Goal: Book appointment/travel/reservation

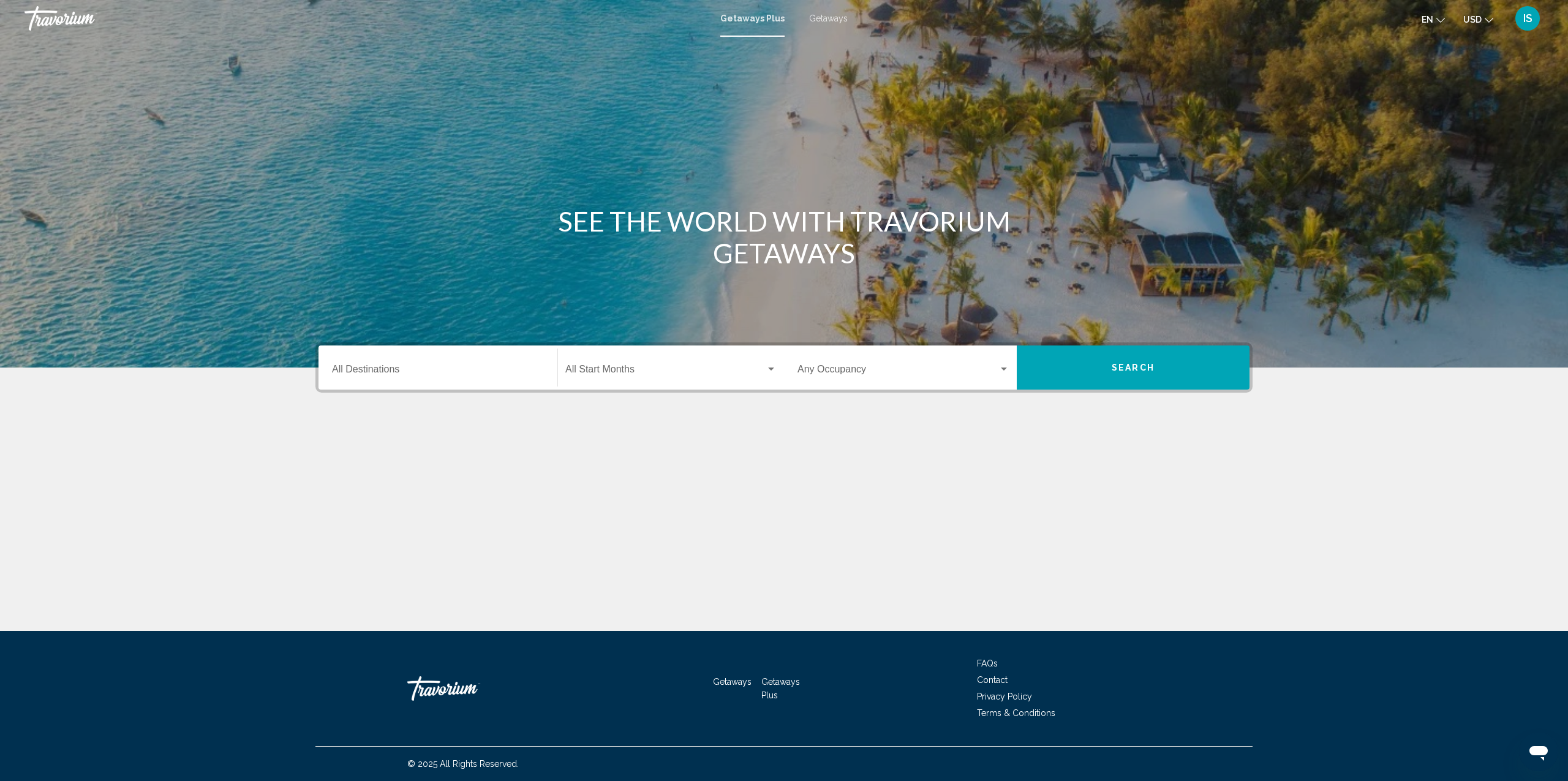
click at [384, 367] on input "Destination All Destinations" at bounding box center [438, 372] width 212 height 11
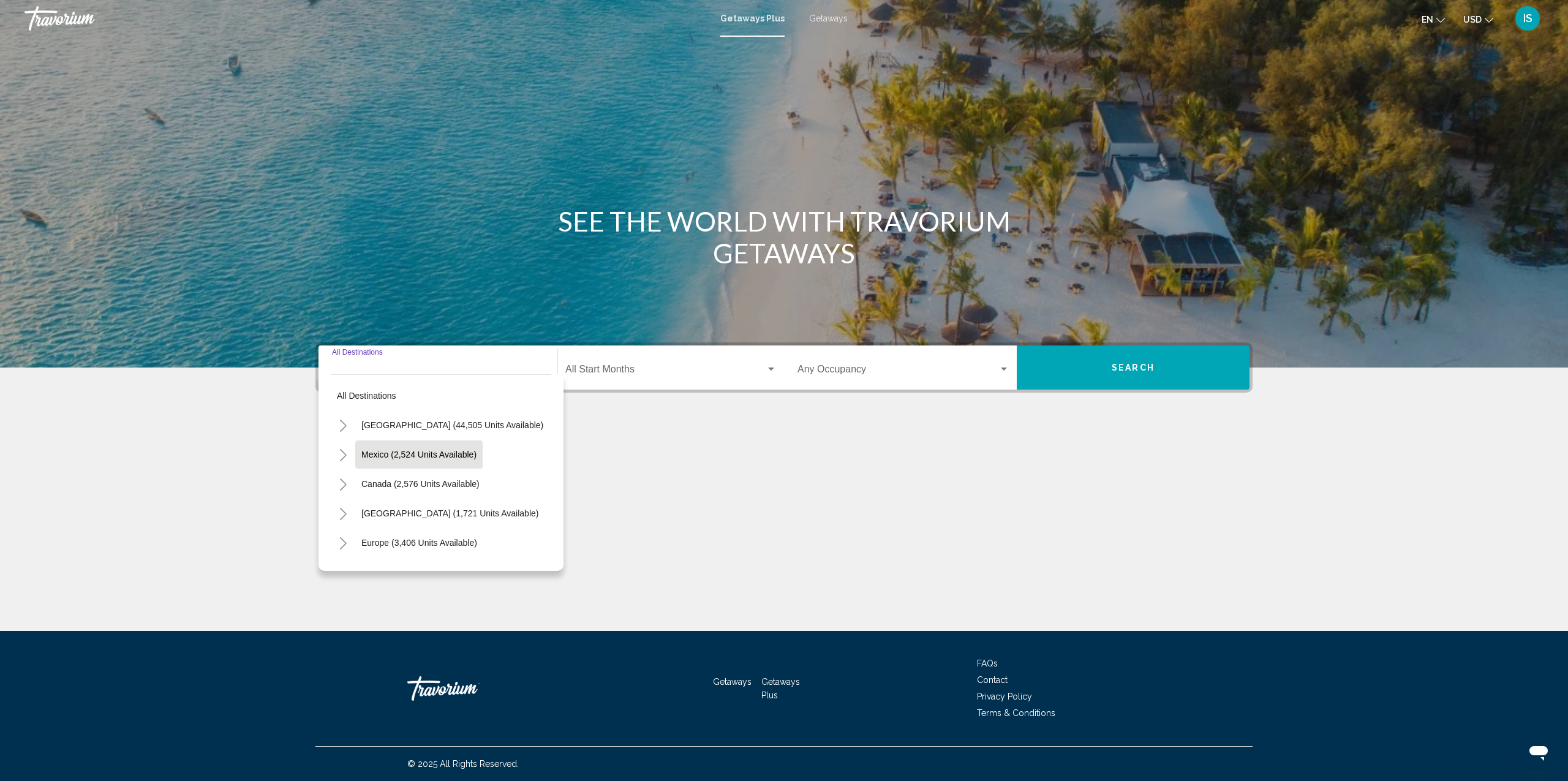
click at [392, 456] on span "Mexico (2,524 units available)" at bounding box center [419, 454] width 115 height 9
type input "**********"
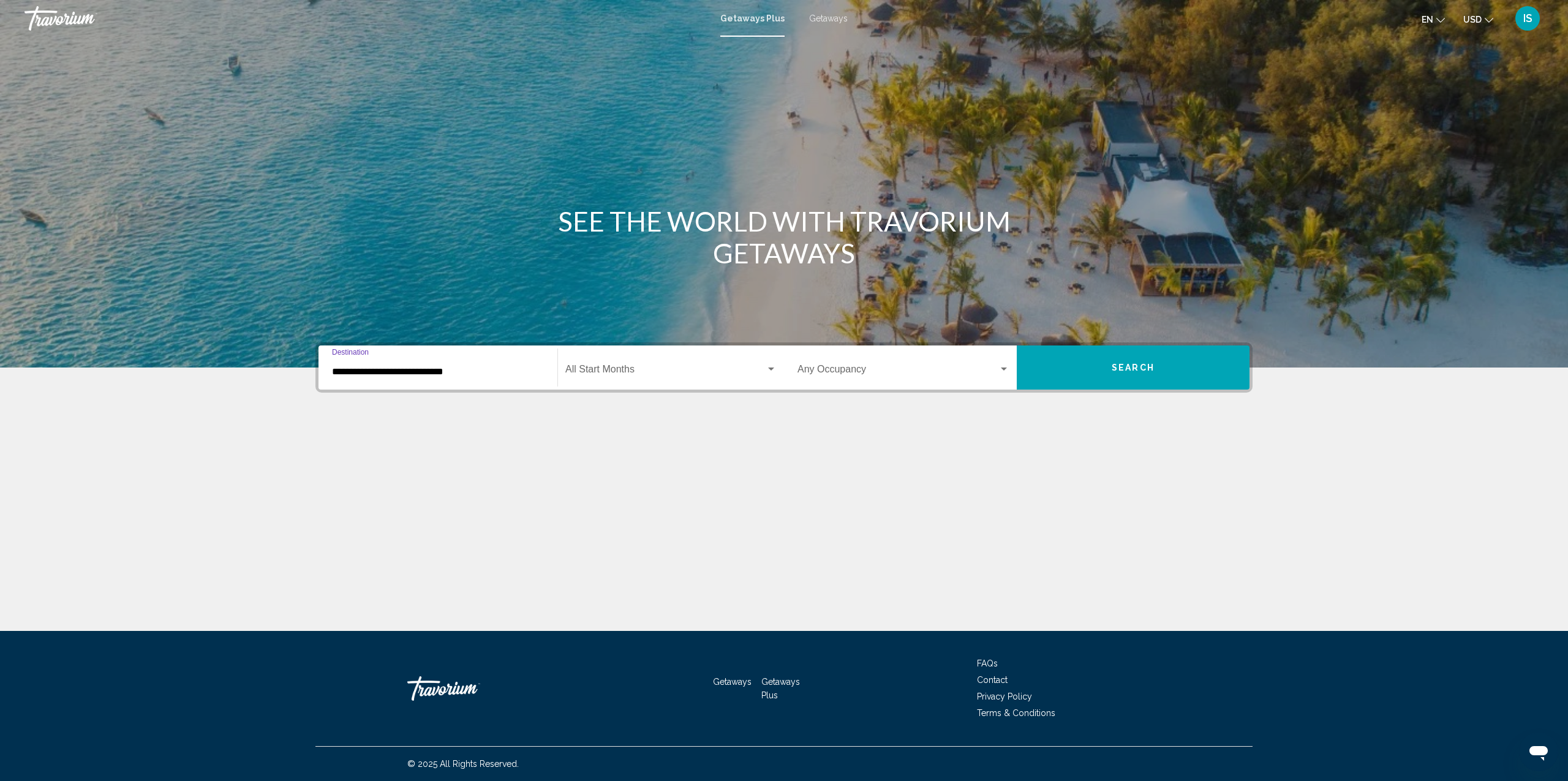
click at [603, 367] on span "Search widget" at bounding box center [664, 372] width 200 height 11
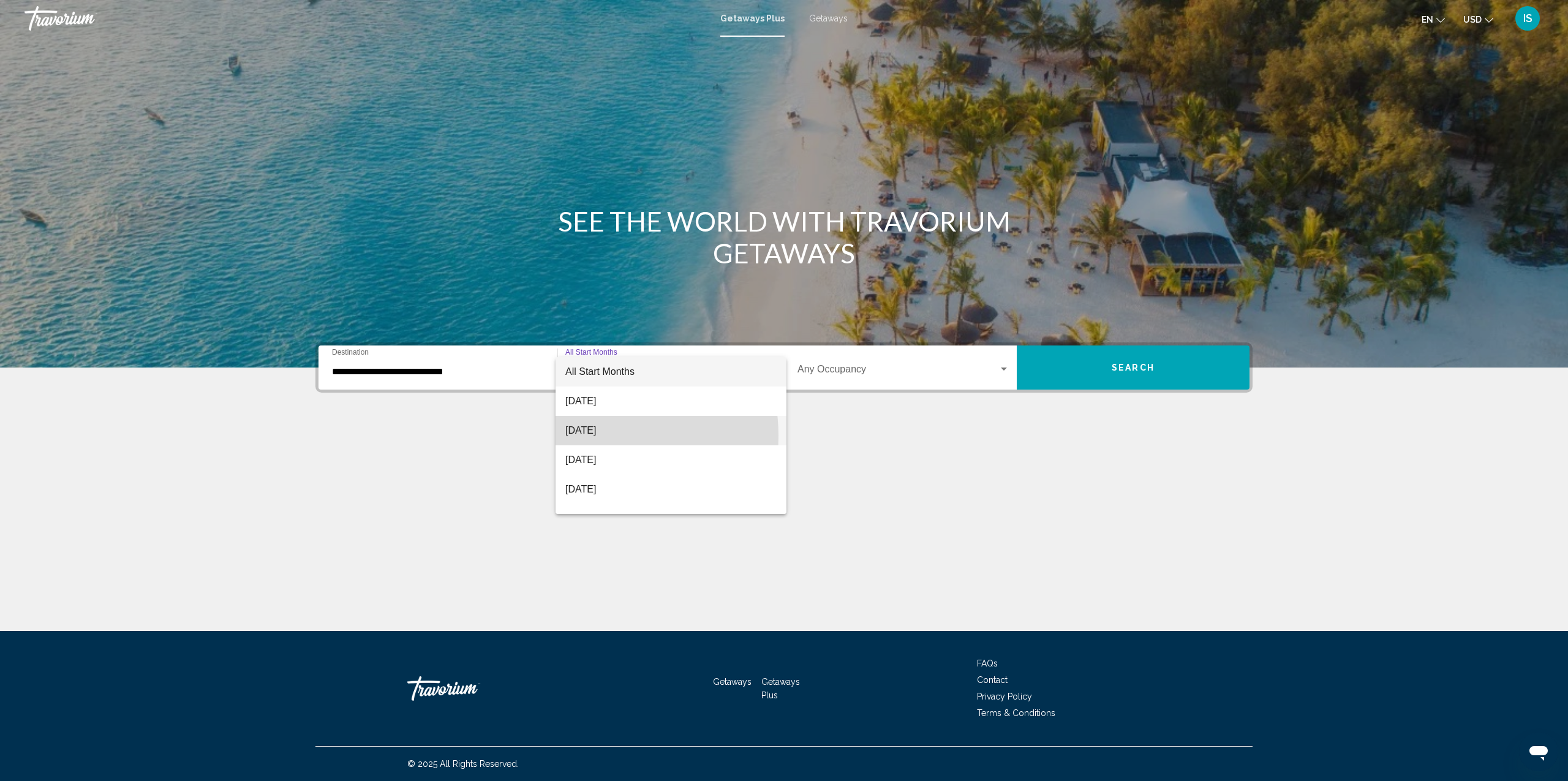
click at [597, 436] on span "[DATE]" at bounding box center [670, 430] width 211 height 29
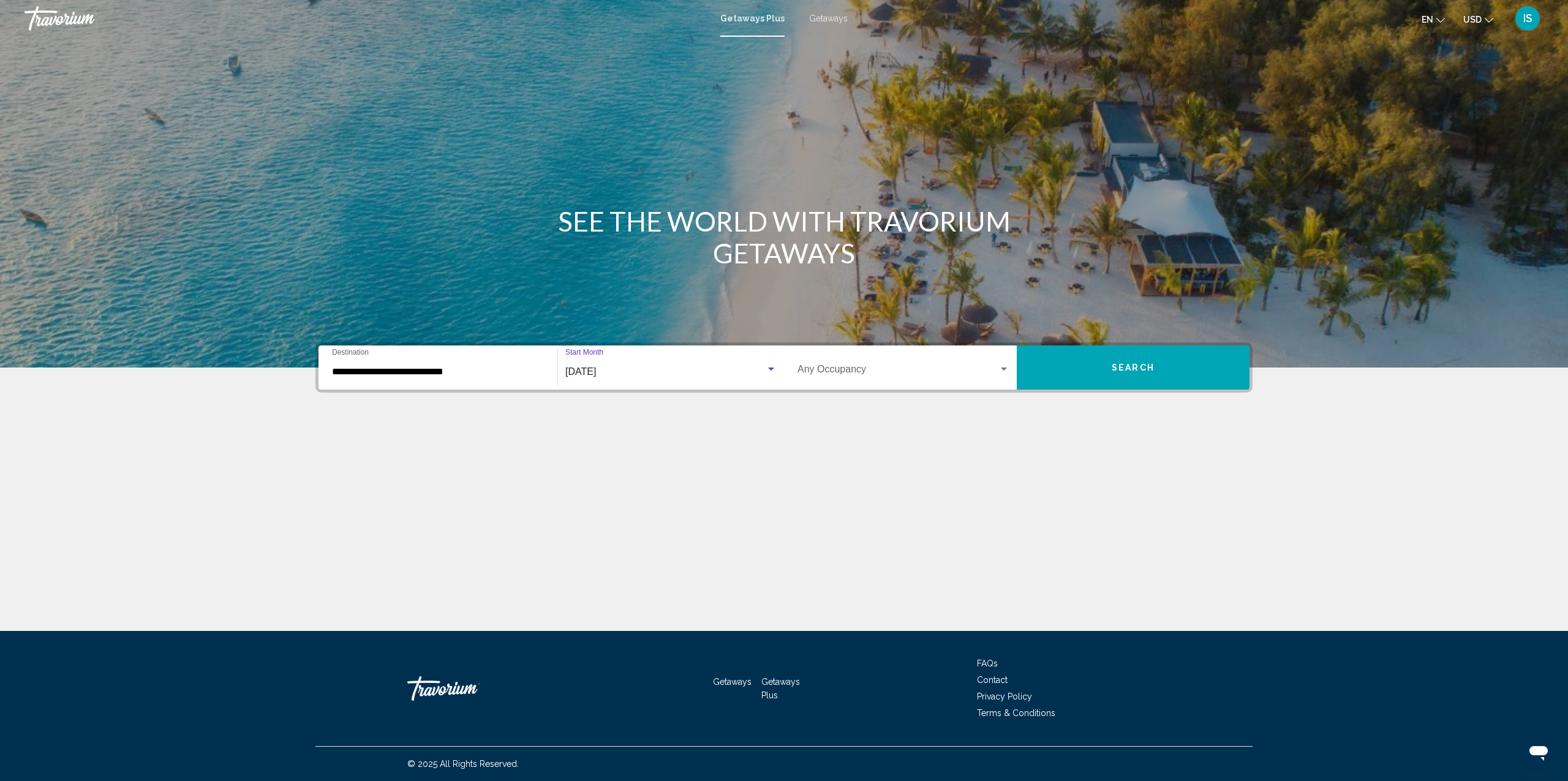
click at [849, 371] on span "Search widget" at bounding box center [898, 372] width 201 height 11
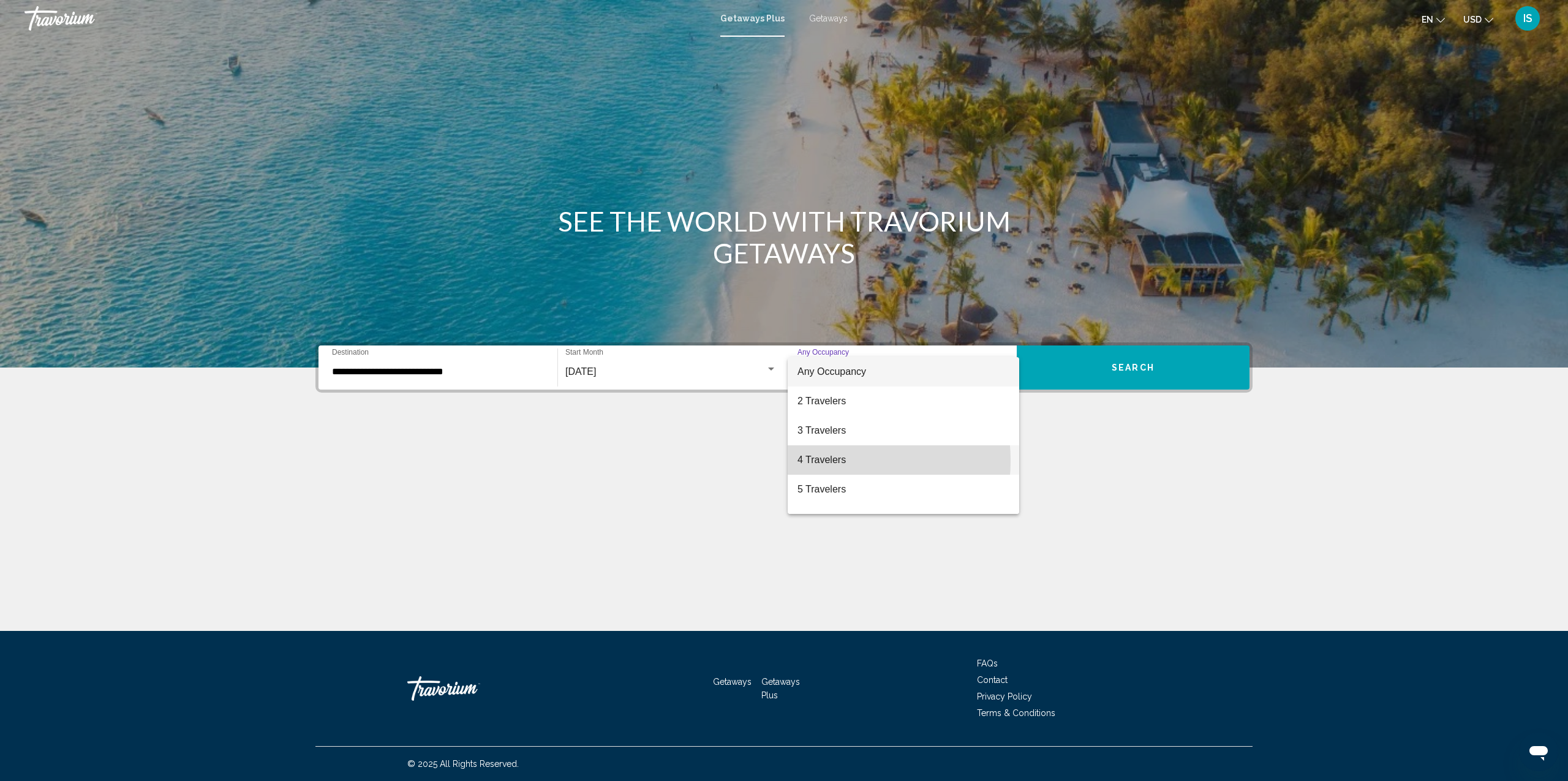
click at [819, 461] on span "4 Travelers" at bounding box center [904, 459] width 212 height 29
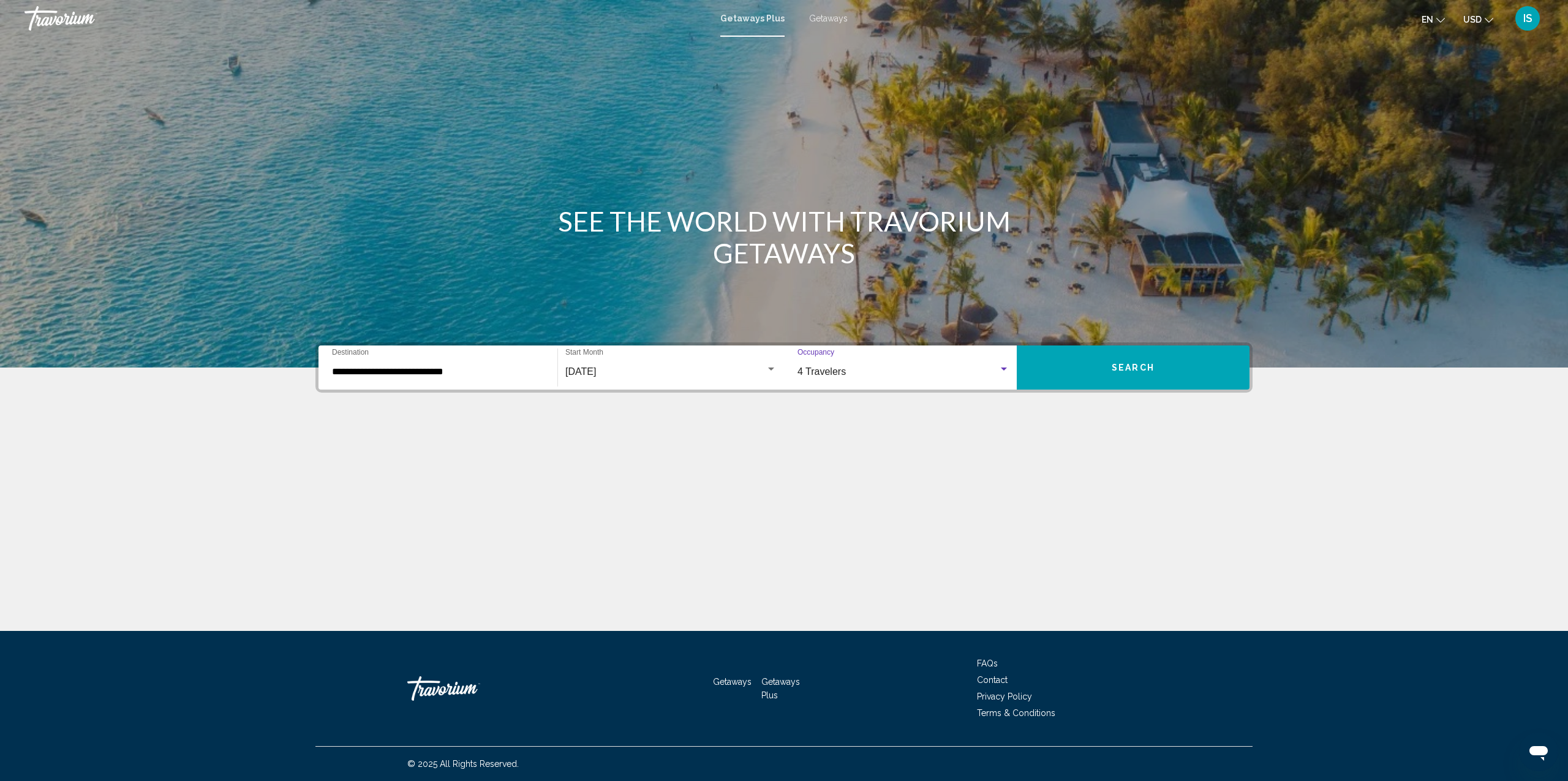
click at [1106, 361] on button "Search" at bounding box center [1133, 367] width 233 height 44
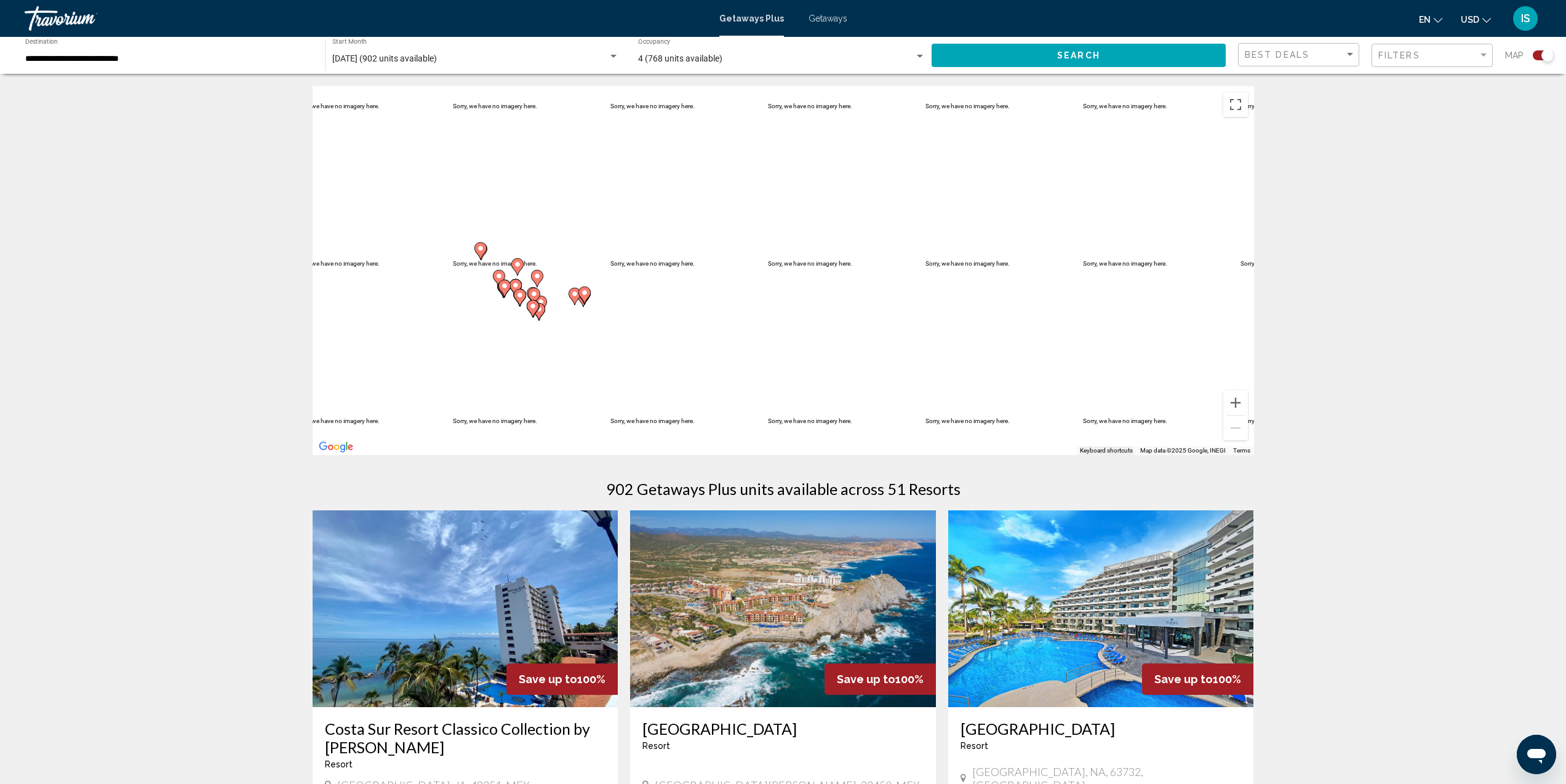
click at [45, 59] on input "**********" at bounding box center [169, 58] width 288 height 9
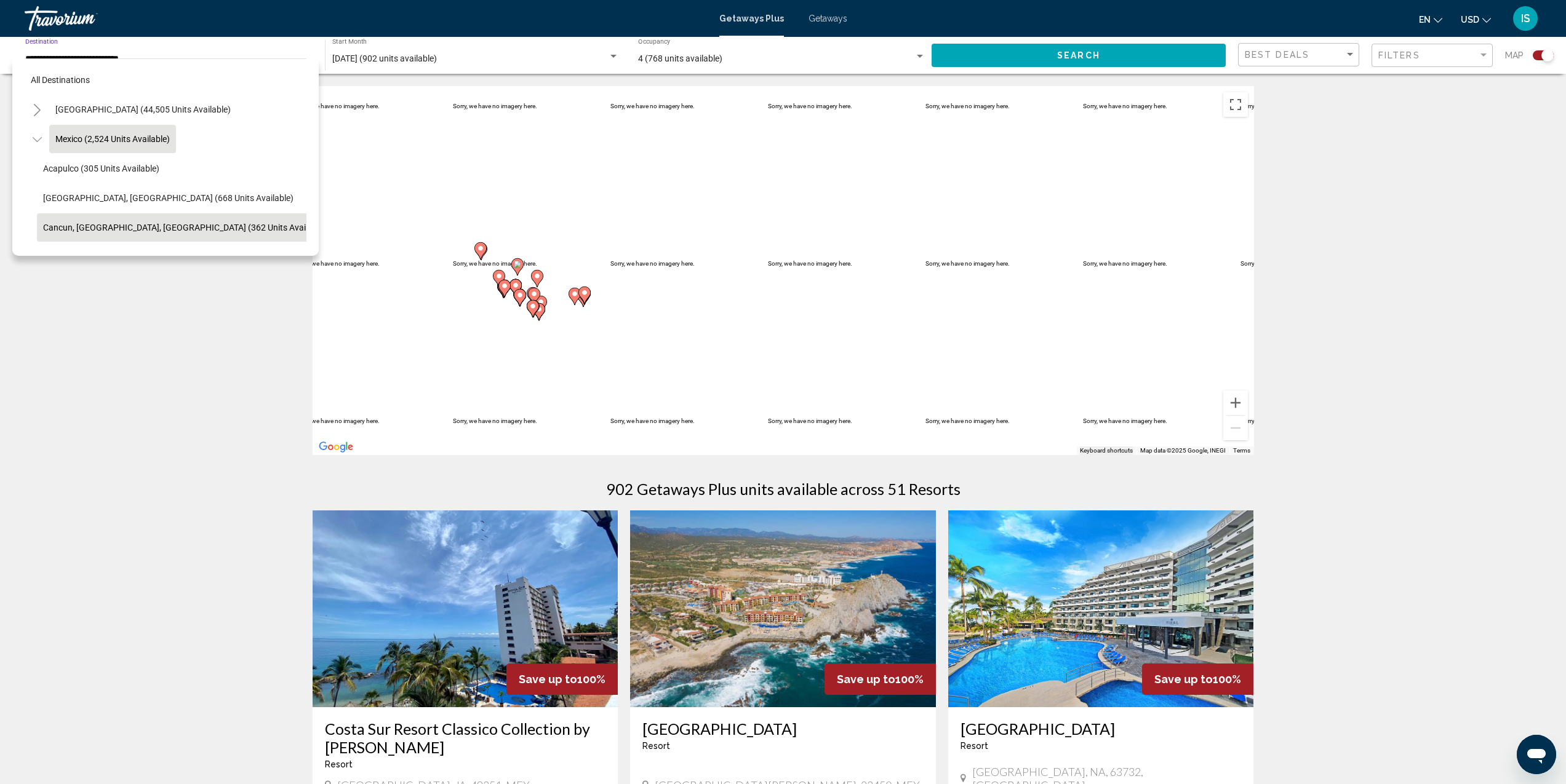
click at [84, 228] on span "Cancun, [GEOGRAPHIC_DATA], [GEOGRAPHIC_DATA] (362 units available)" at bounding box center [185, 227] width 284 height 9
type input "**********"
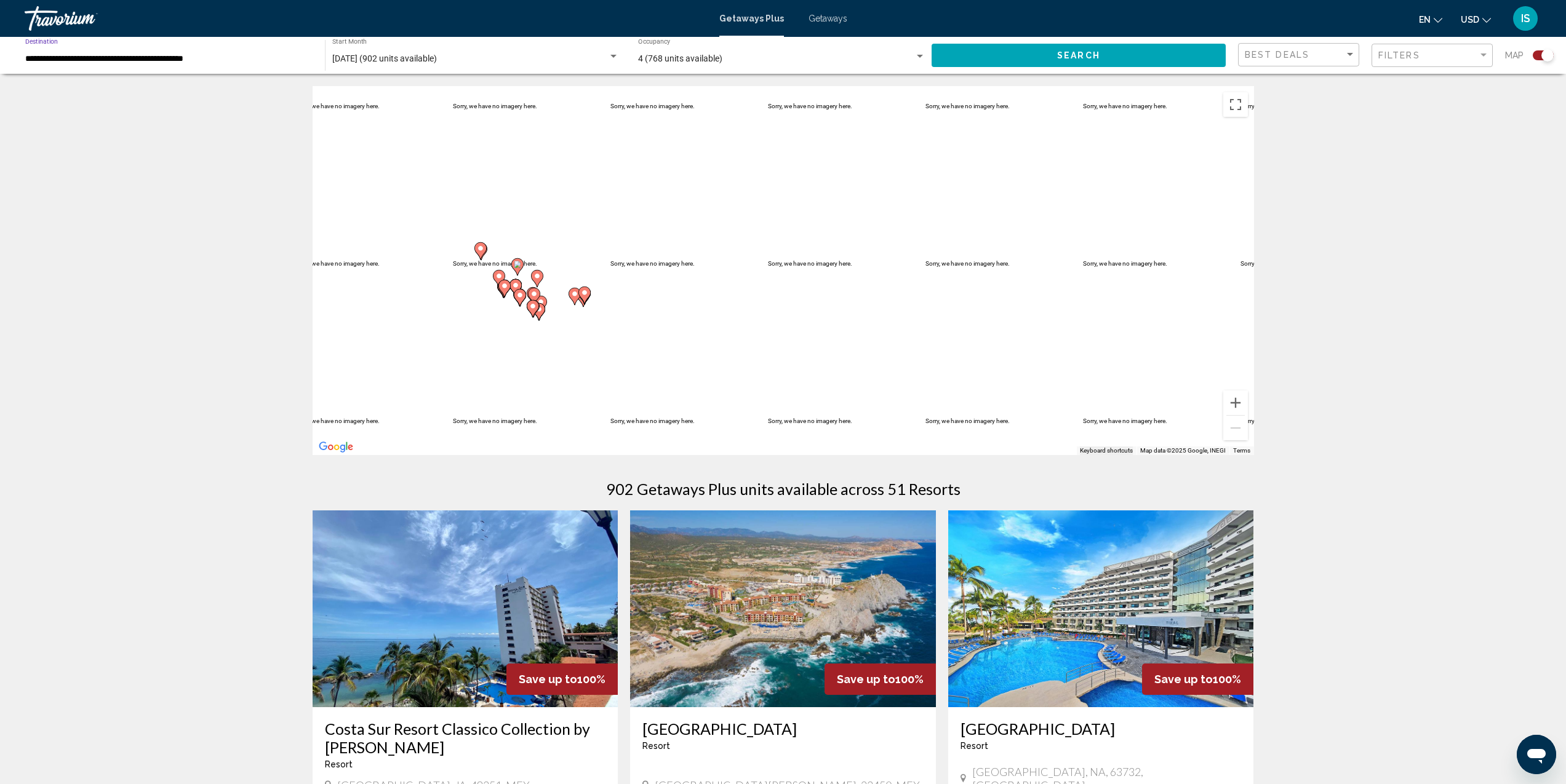
click at [1122, 51] on button "Search" at bounding box center [1079, 55] width 294 height 23
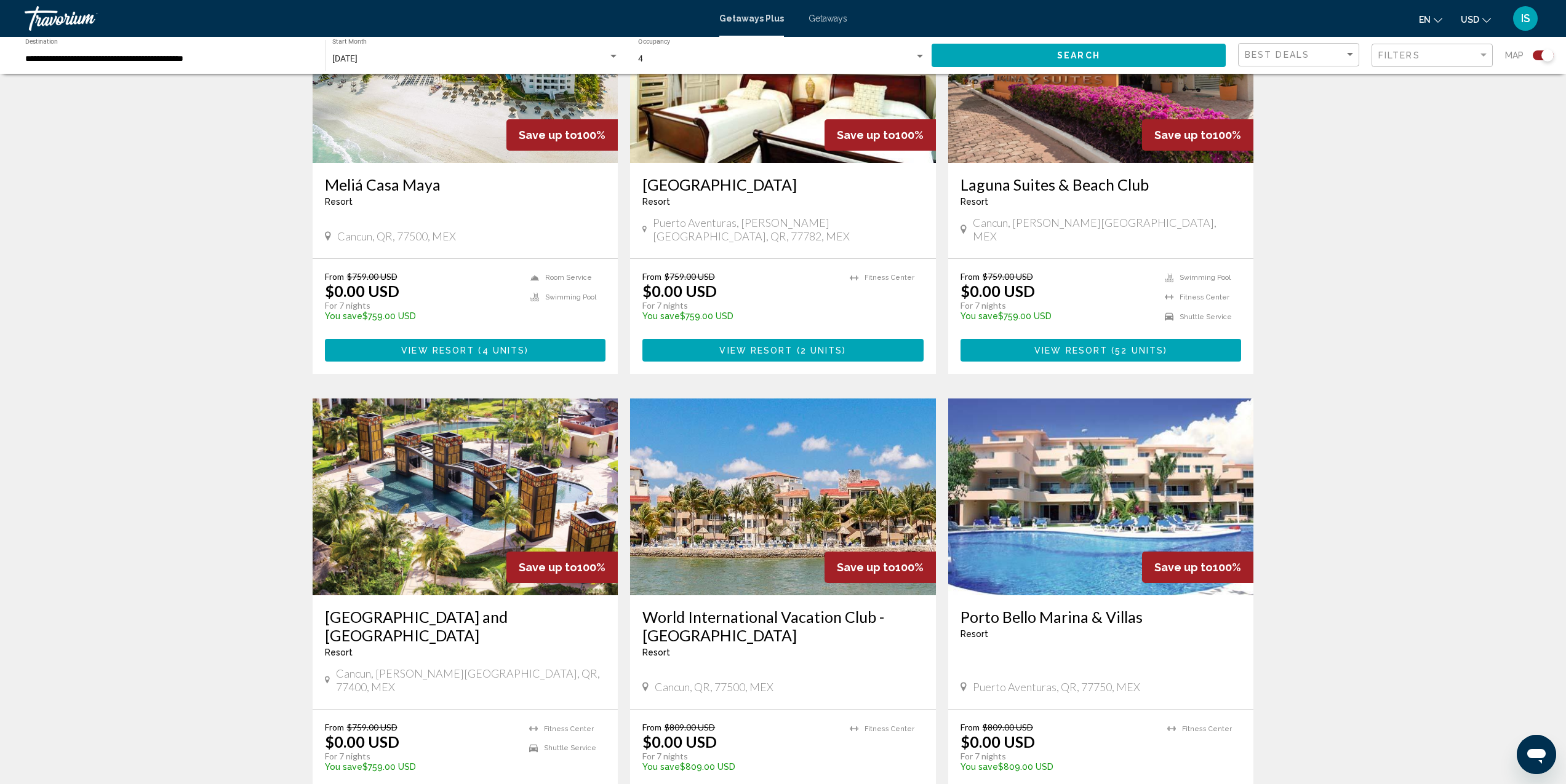
scroll to position [601, 0]
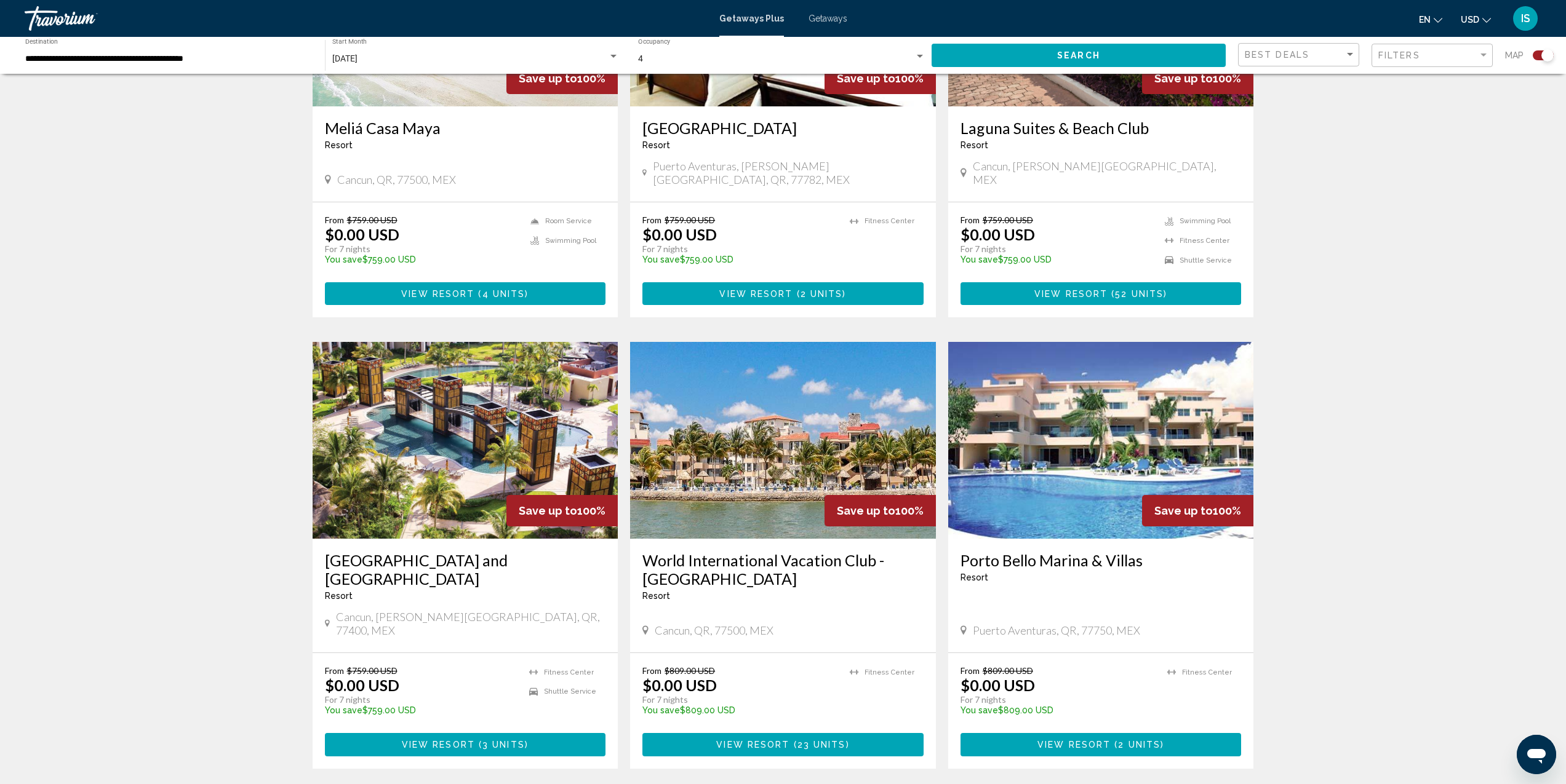
click at [1063, 453] on img "Main content" at bounding box center [1101, 440] width 305 height 197
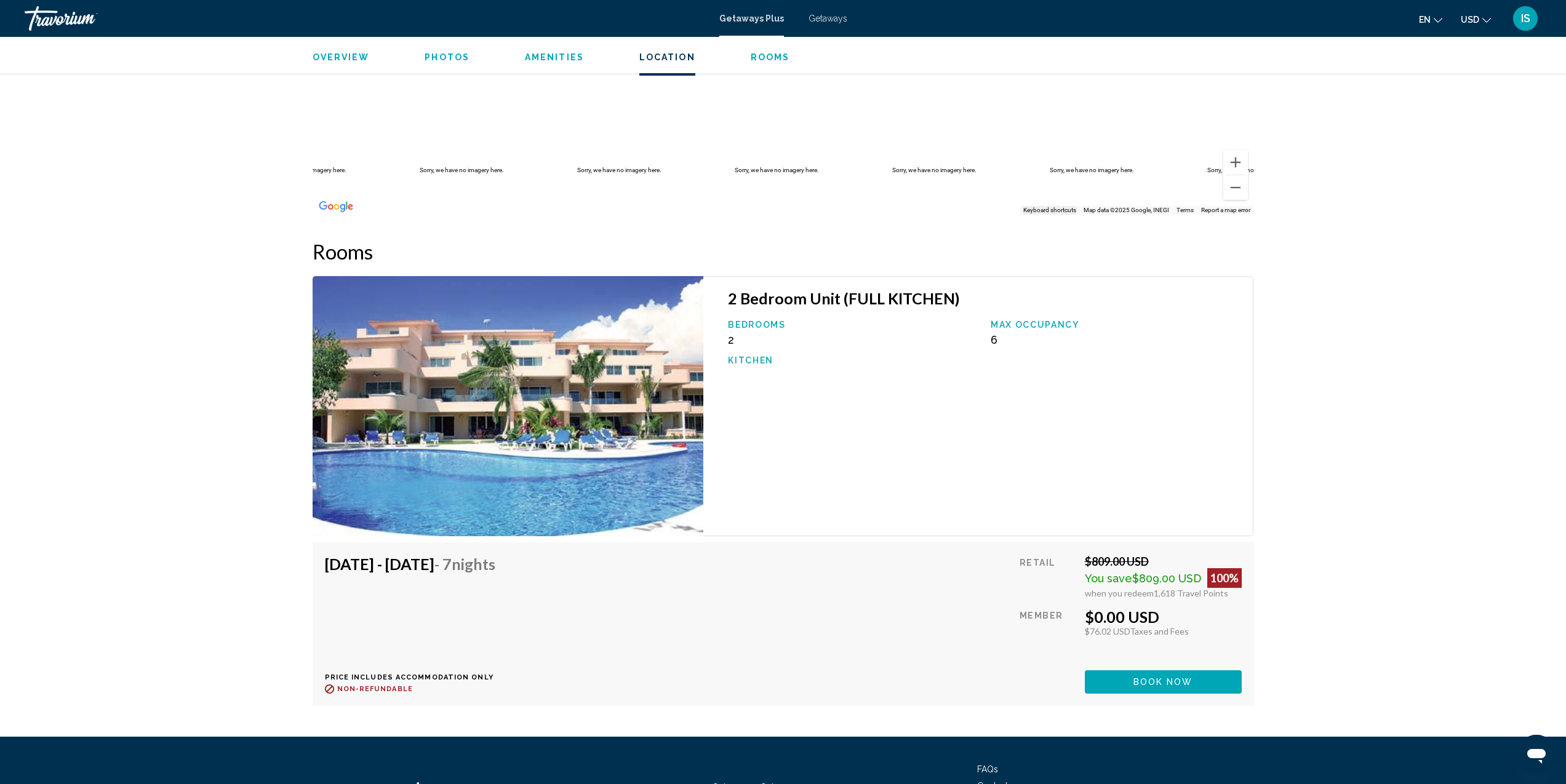
scroll to position [1645, 0]
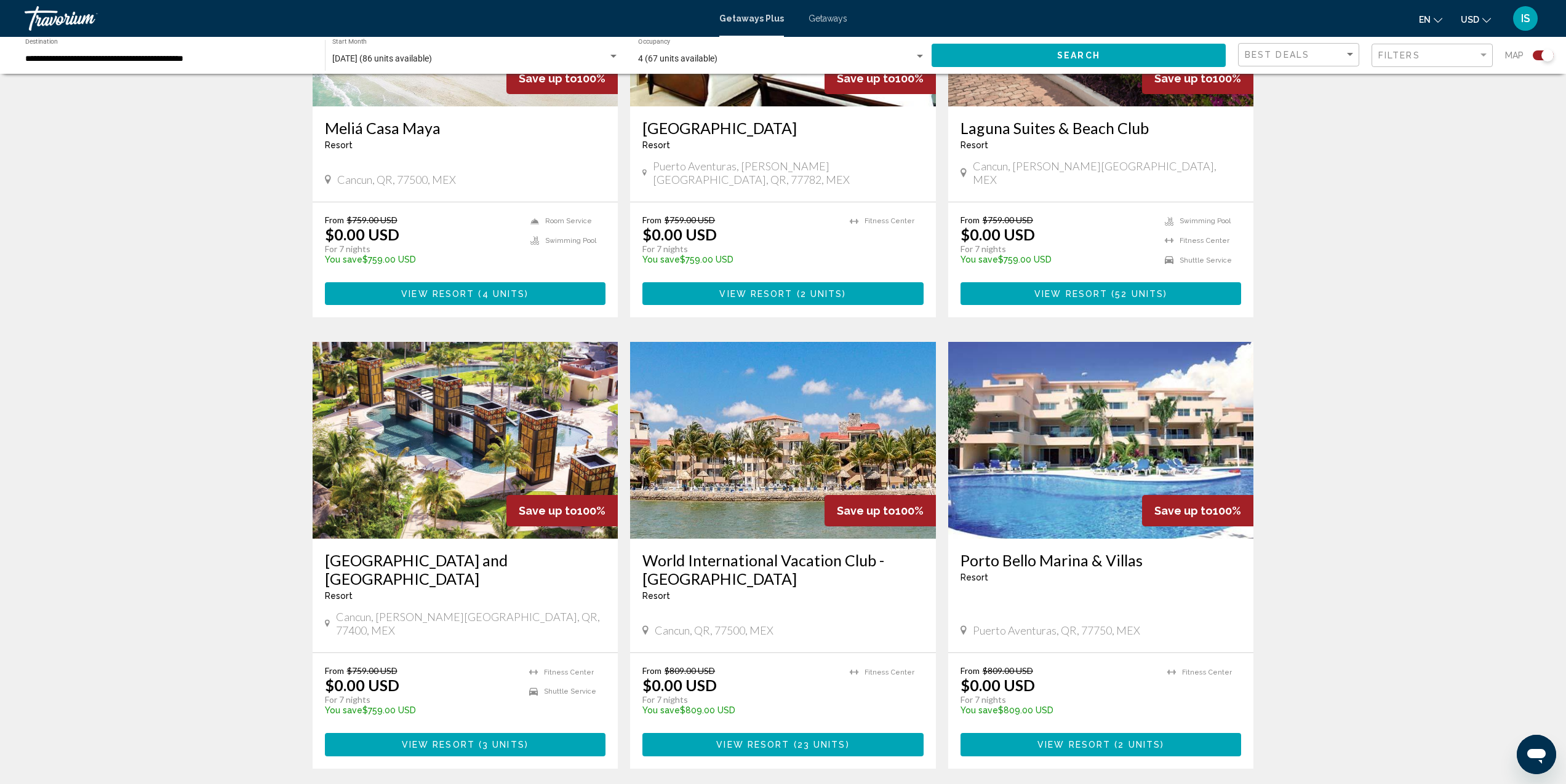
scroll to position [603, 0]
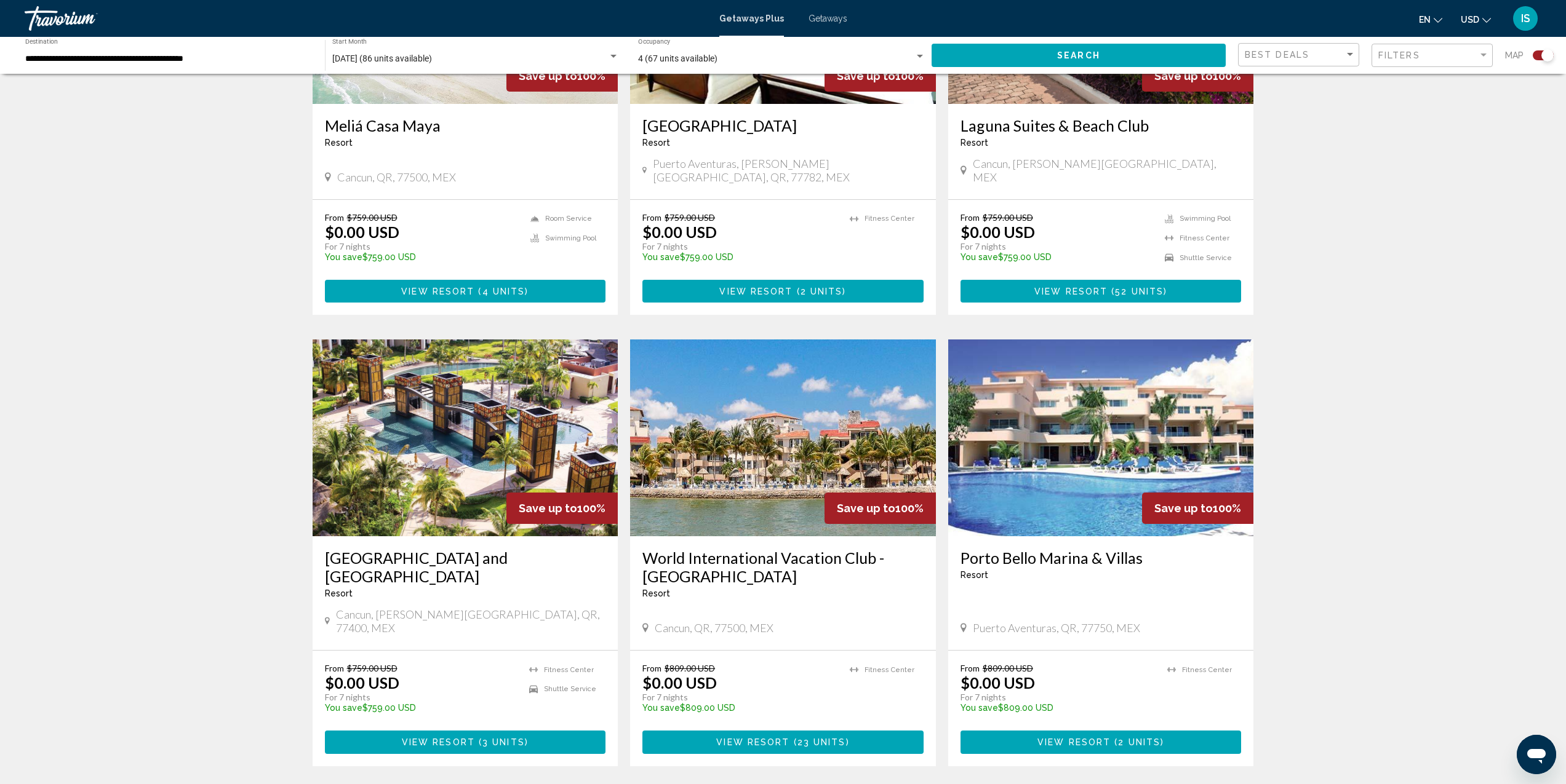
click at [500, 397] on img "Main content" at bounding box center [466, 437] width 305 height 197
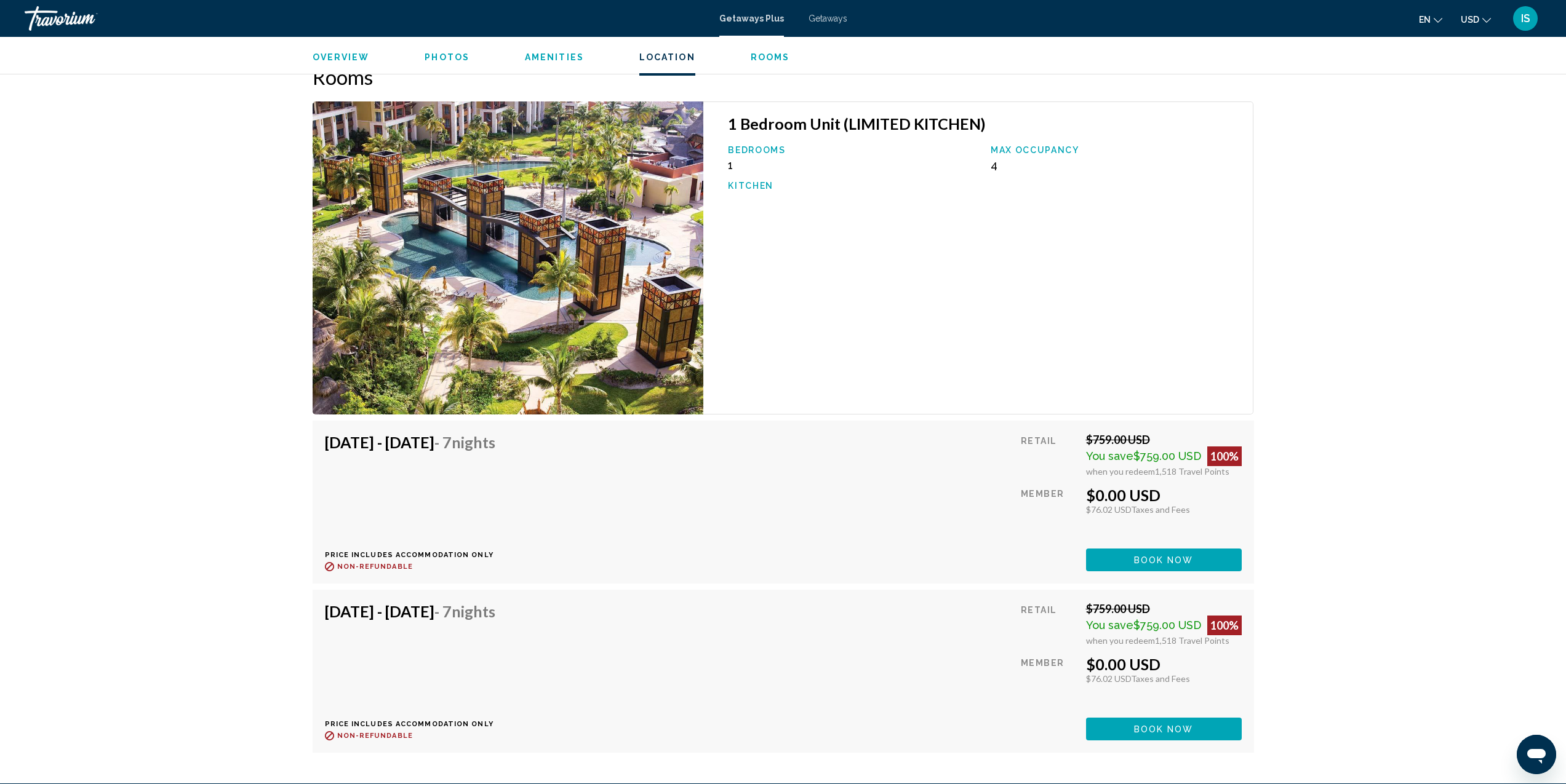
scroll to position [2067, 0]
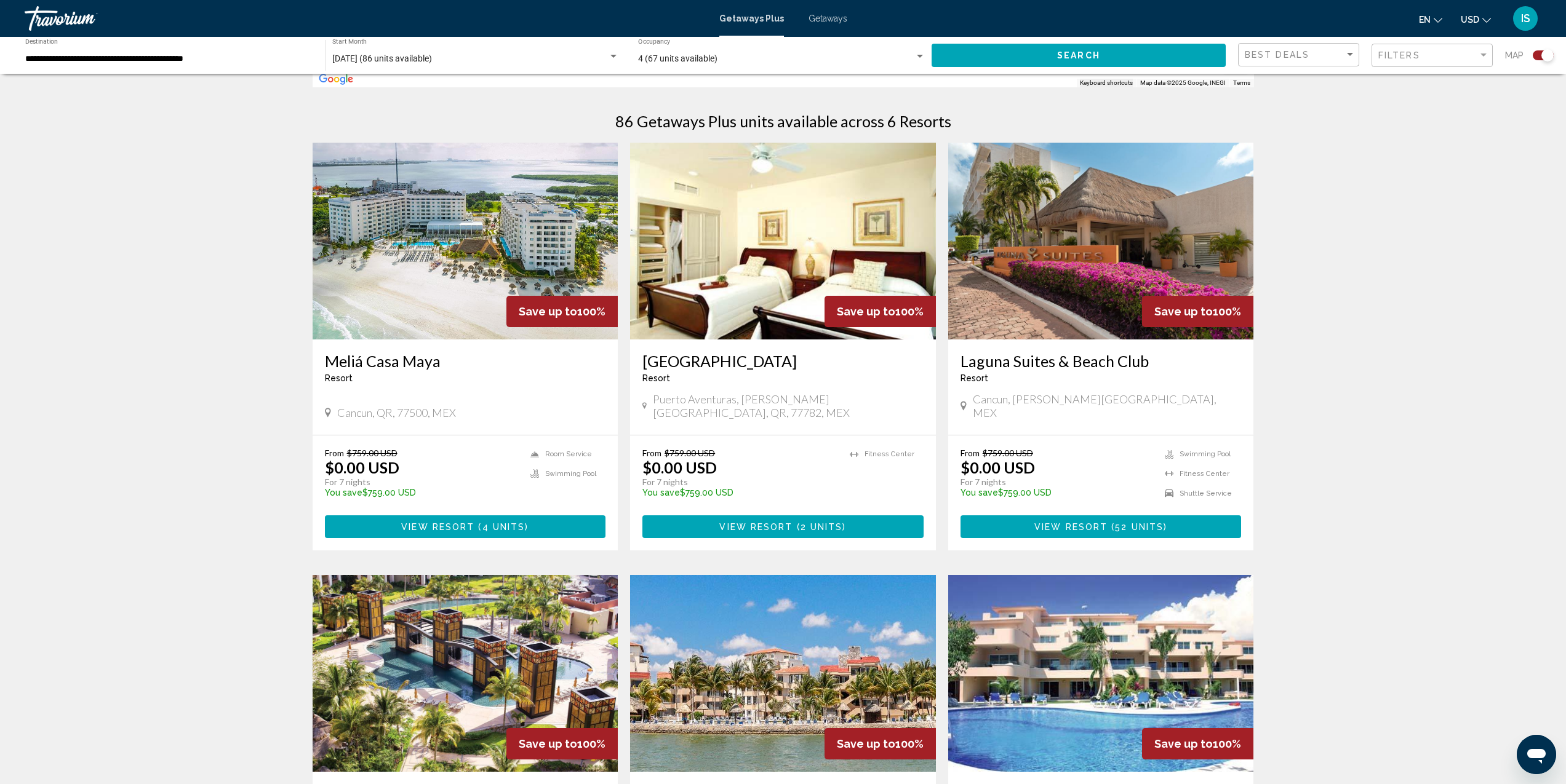
scroll to position [370, 0]
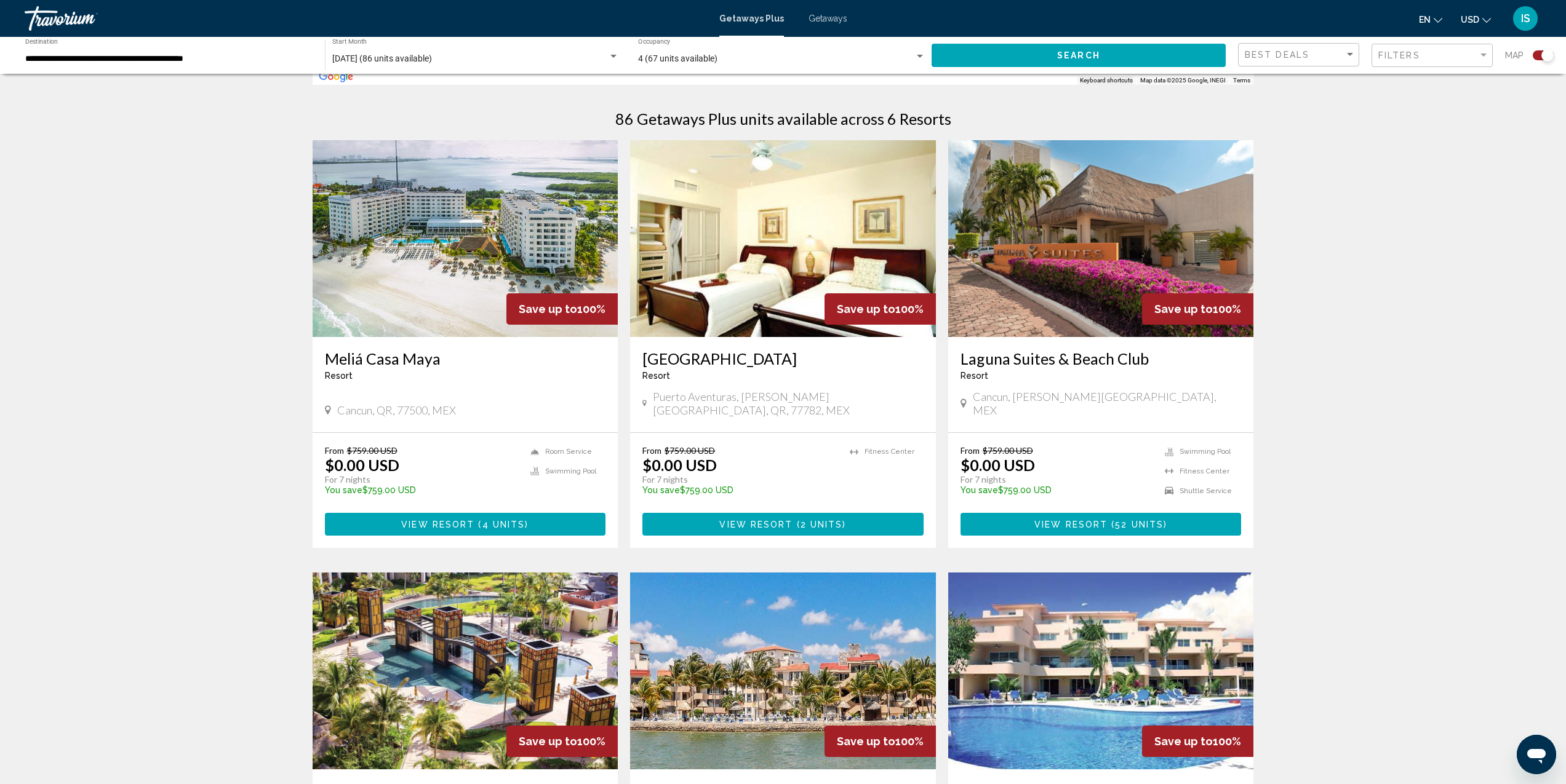
click at [409, 208] on img "Main content" at bounding box center [466, 238] width 305 height 197
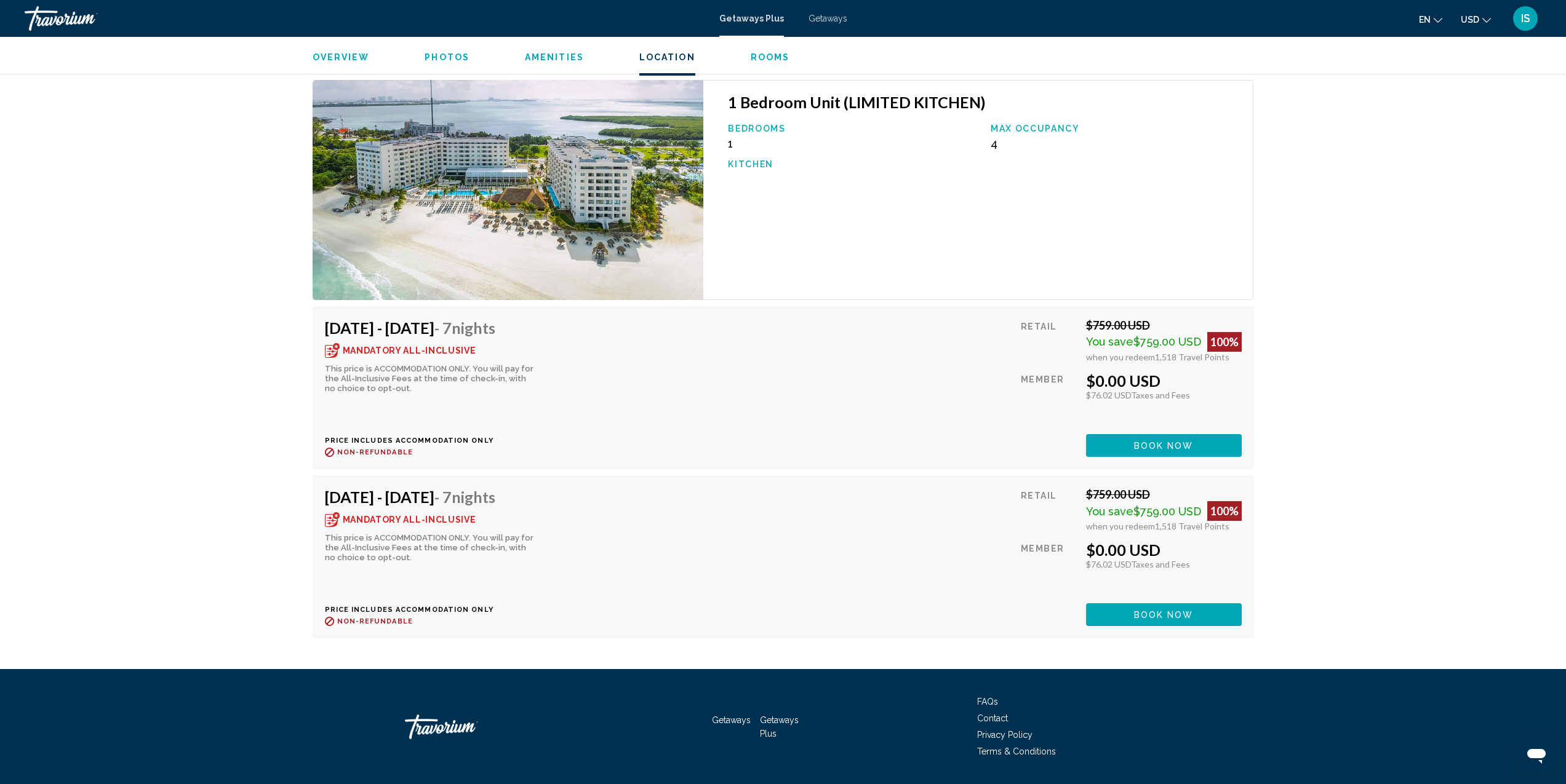
scroll to position [2020, 0]
